Goal: Find specific page/section: Find specific page/section

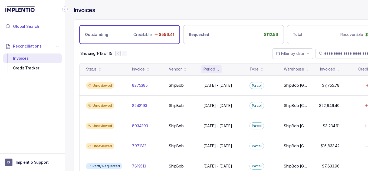
click at [28, 26] on span "Global Search" at bounding box center [26, 26] width 26 height 5
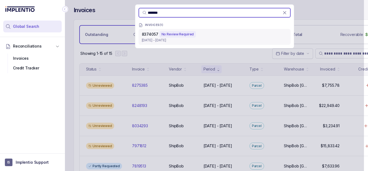
type input "*******"
click at [174, 43] on div "8374057 No Review Required [DATE] - [DATE]" at bounding box center [214, 37] width 152 height 16
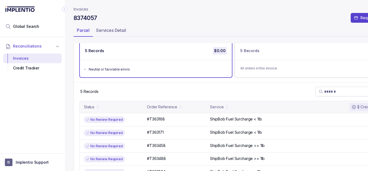
scroll to position [45, 0]
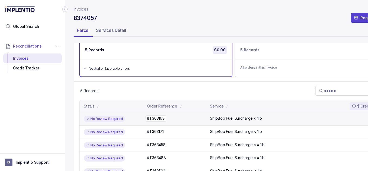
click at [159, 118] on p "#T363168" at bounding box center [155, 118] width 21 height 6
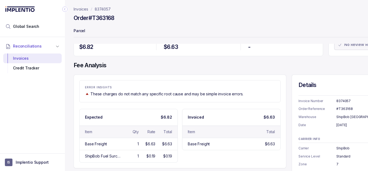
scroll to position [9, 0]
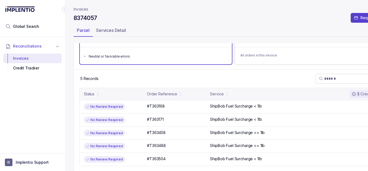
scroll to position [57, 0]
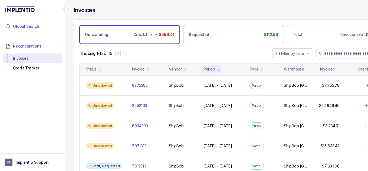
click at [23, 25] on span "Global Search" at bounding box center [26, 26] width 26 height 5
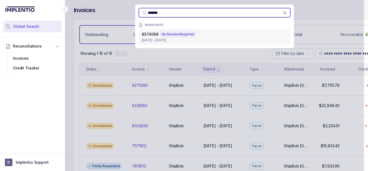
type input "*******"
click at [179, 36] on div "No Review Required" at bounding box center [178, 34] width 37 height 6
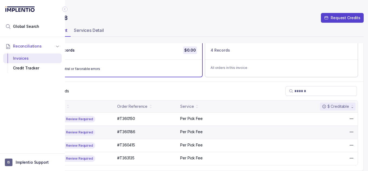
scroll to position [49, 0]
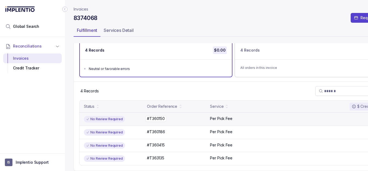
click at [162, 116] on p "#T360150" at bounding box center [155, 119] width 21 height 6
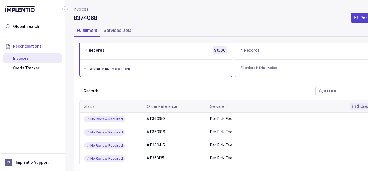
scroll to position [49, 0]
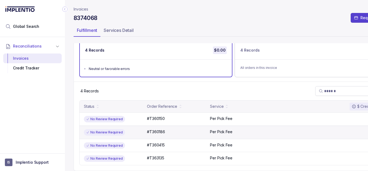
click at [162, 132] on div "No Review Required #T360186 #T360186 Per Pick Fee —" at bounding box center [233, 132] width 308 height 13
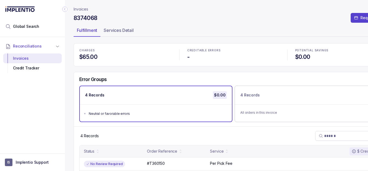
scroll to position [49, 0]
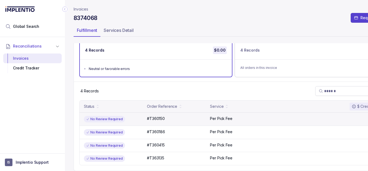
click at [219, 118] on div "No Review Required #T360150 #T360150 Per Pick Fee —" at bounding box center [233, 118] width 308 height 13
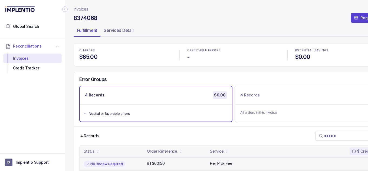
scroll to position [0, 0]
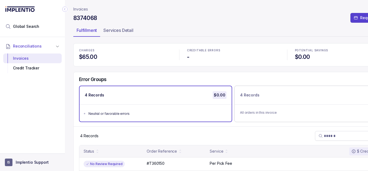
click at [33, 165] on p "Implentio Support" at bounding box center [32, 162] width 33 height 5
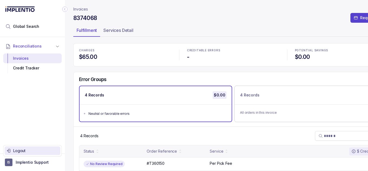
click at [36, 149] on p "Logout" at bounding box center [35, 150] width 45 height 5
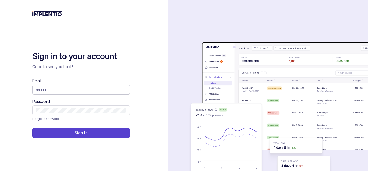
click at [115, 92] on input "Email" at bounding box center [81, 89] width 90 height 5
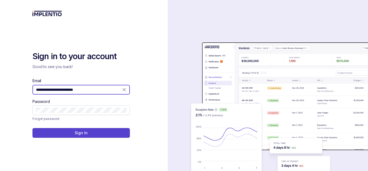
type input "**********"
